Goal: Find specific page/section: Find specific page/section

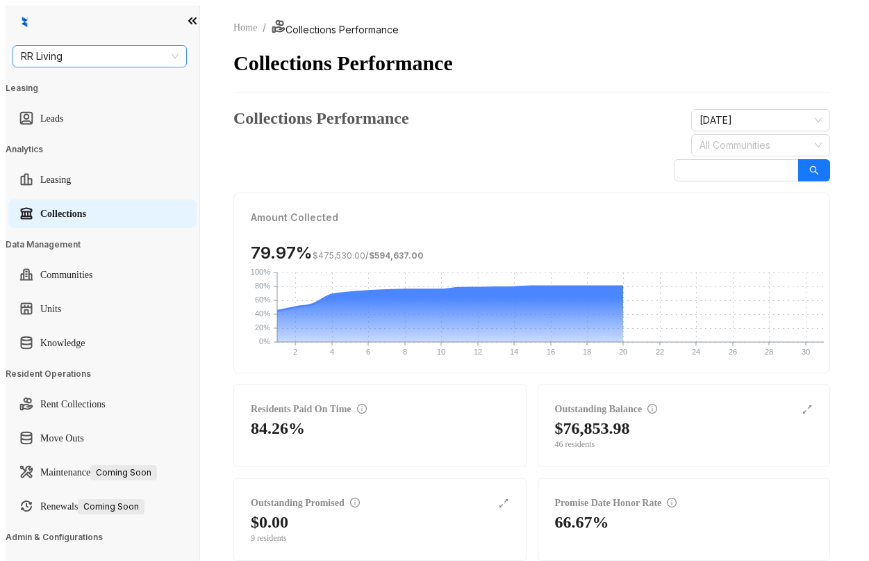
click at [169, 61] on span "RR Living" at bounding box center [100, 56] width 158 height 21
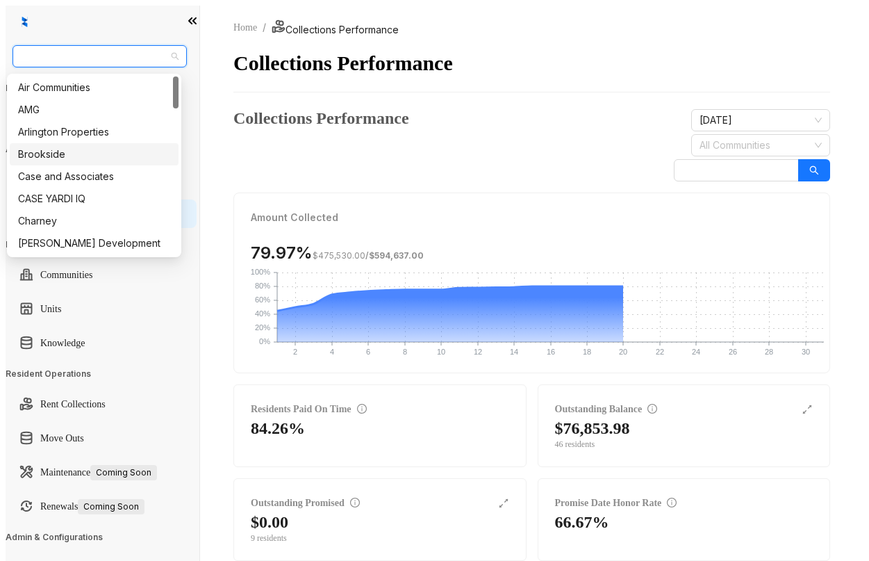
click at [113, 155] on div "Brookside" at bounding box center [94, 154] width 152 height 15
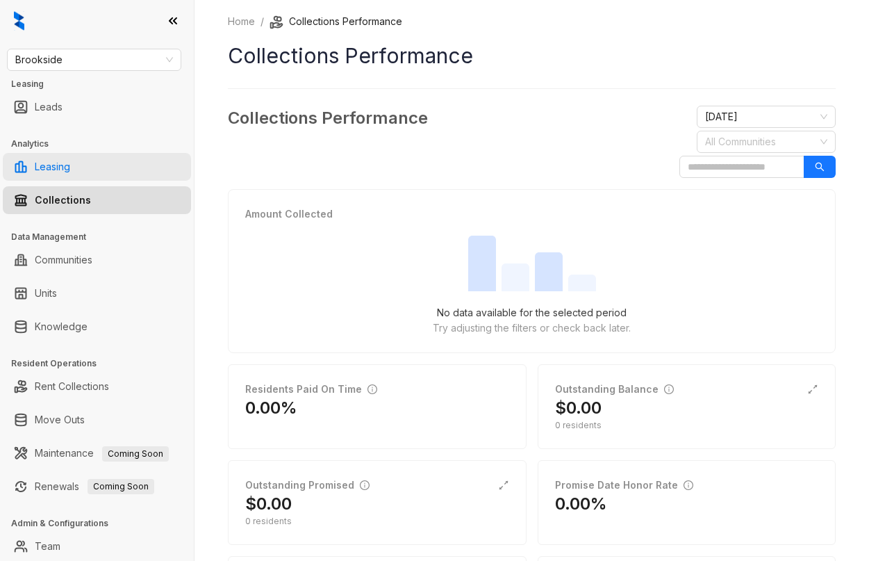
click at [70, 170] on link "Leasing" at bounding box center [52, 167] width 35 height 28
select select "******"
